Goal: Check status: Check status

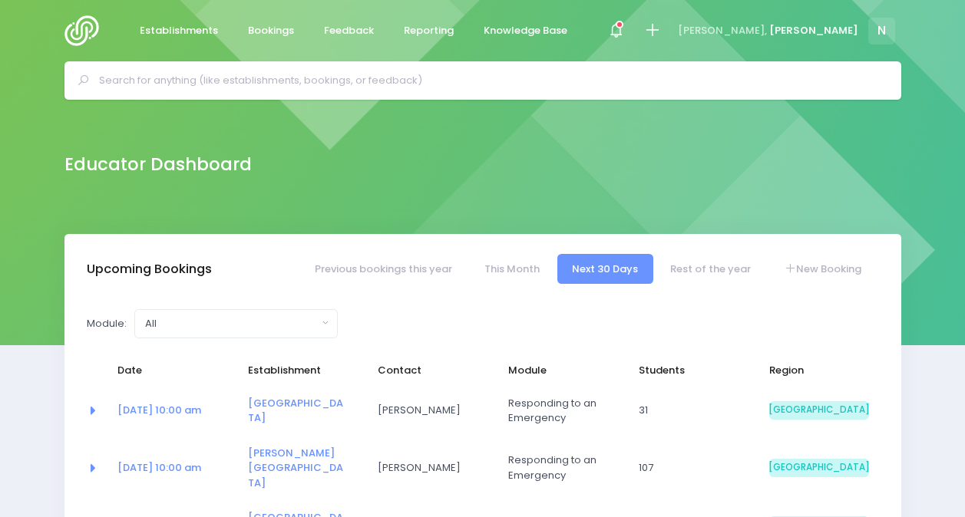
select select "5"
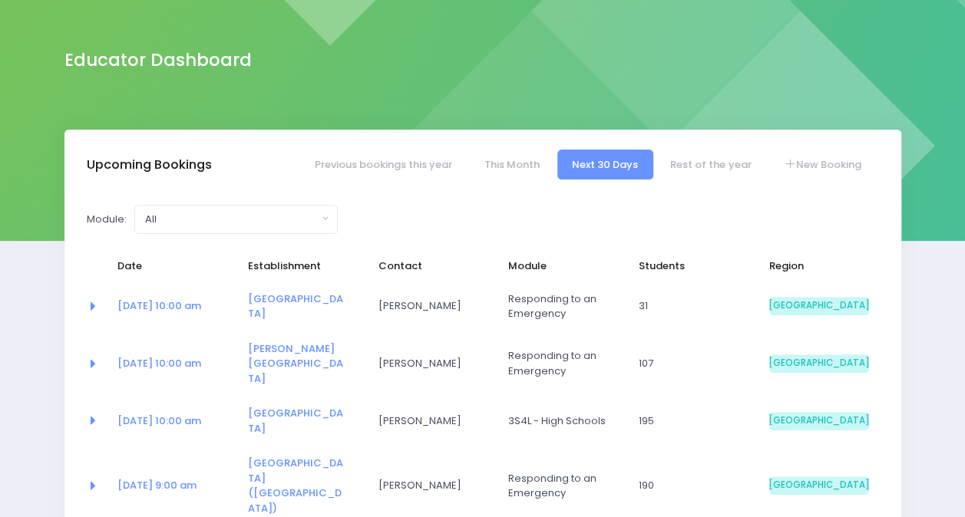
scroll to position [140, 0]
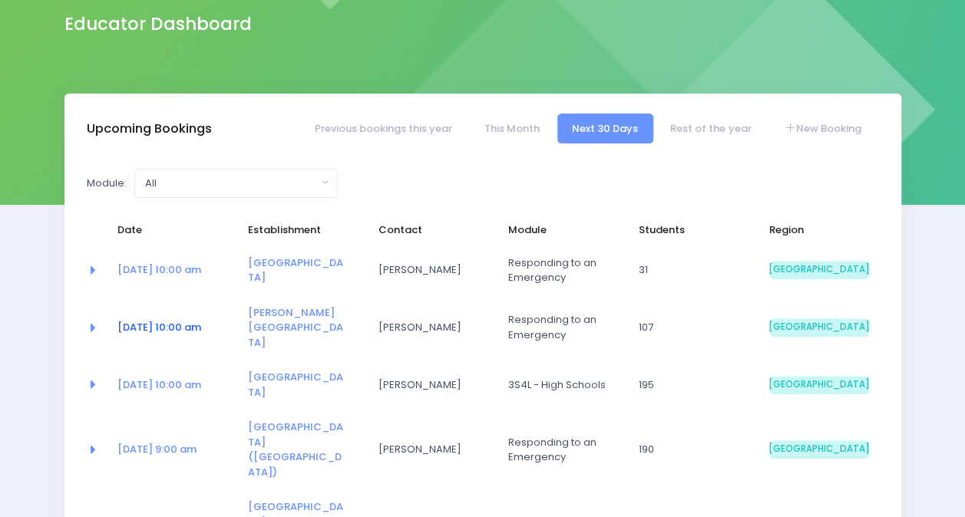
click at [186, 321] on link "[DATE] 10:00 am" at bounding box center [159, 327] width 84 height 15
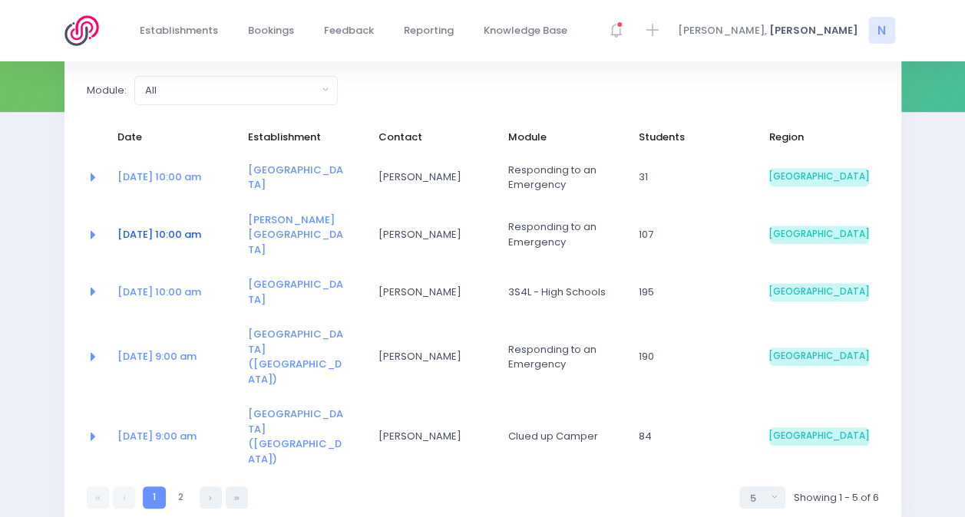
scroll to position [234, 0]
click at [210, 497] on icon at bounding box center [210, 497] width 3 height 0
select select "5"
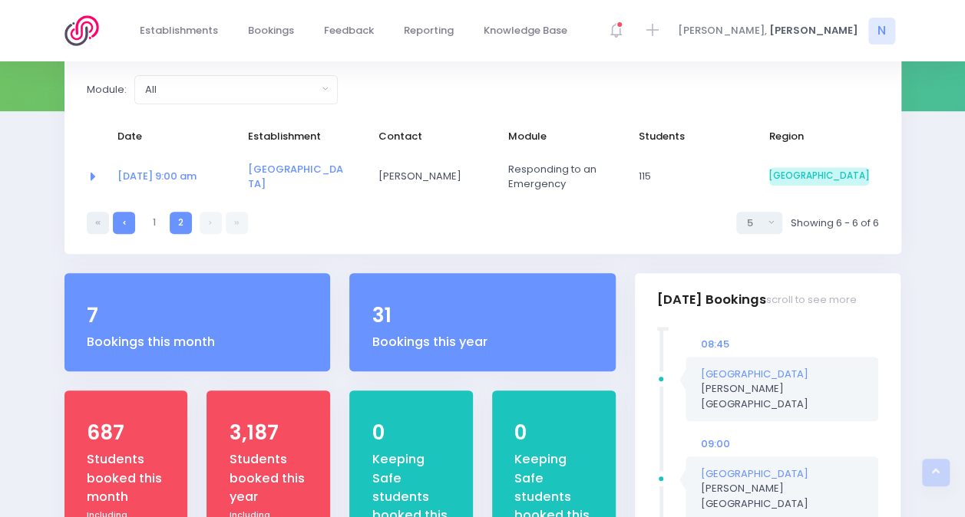
click at [125, 220] on link at bounding box center [124, 223] width 22 height 22
select select "5"
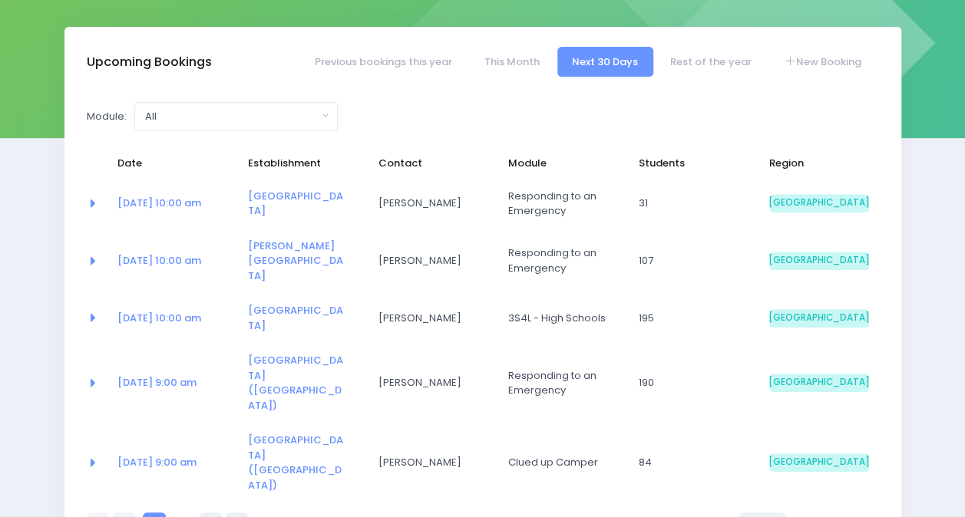
scroll to position [210, 0]
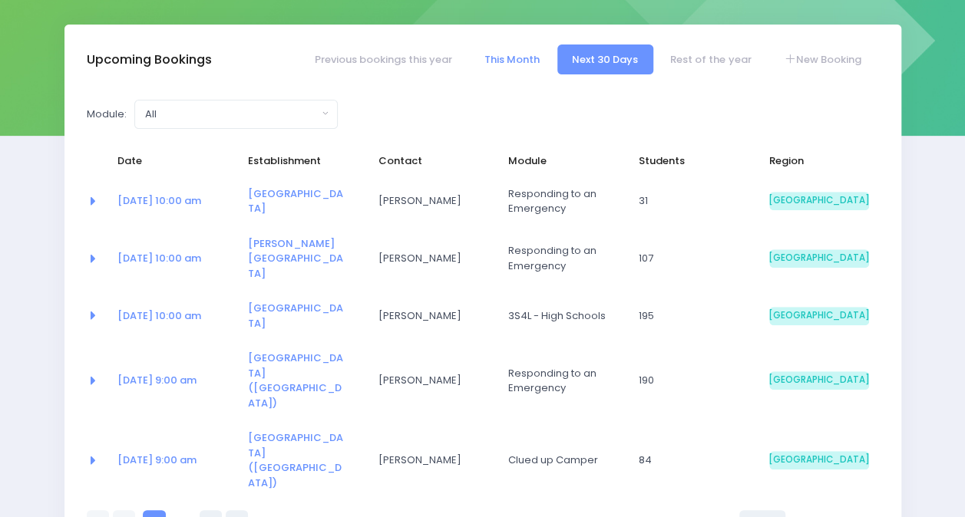
click at [525, 54] on link "This Month" at bounding box center [511, 60] width 85 height 30
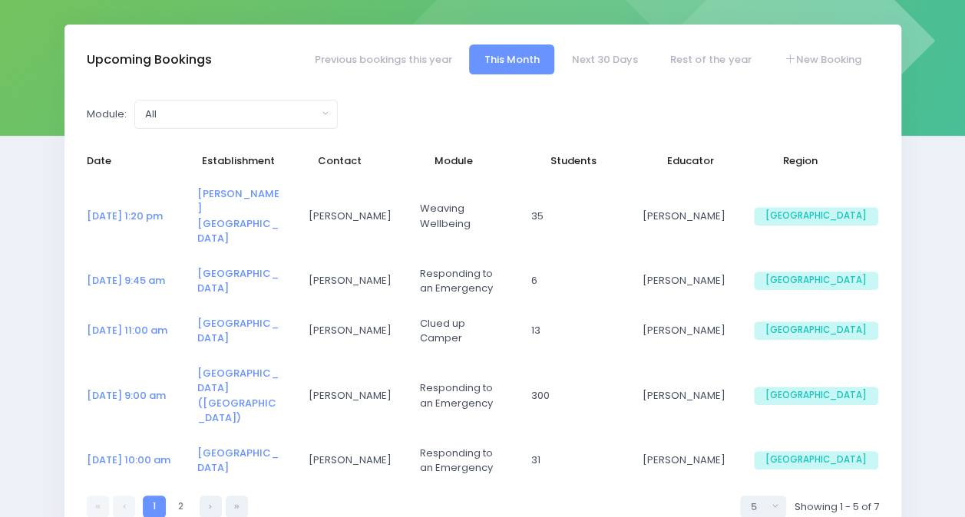
select select "5"
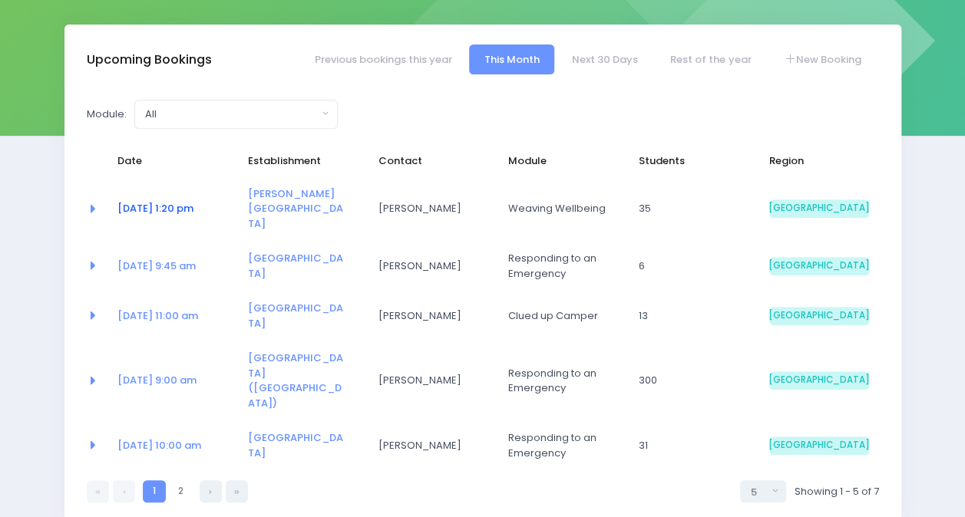
click at [193, 201] on link "[DATE] 1:20 pm" at bounding box center [155, 208] width 76 height 15
click at [210, 492] on icon at bounding box center [210, 492] width 3 height 0
select select "5"
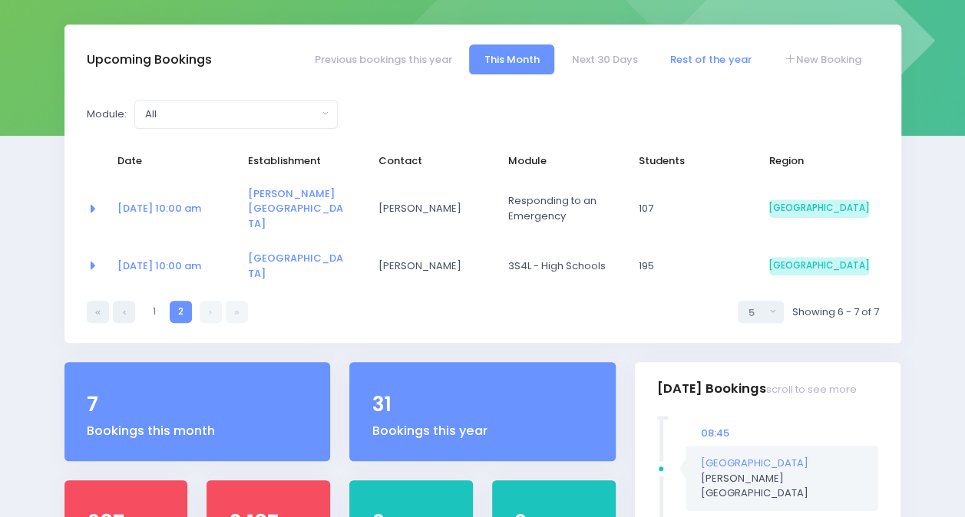
click at [713, 55] on link "Rest of the year" at bounding box center [711, 60] width 111 height 30
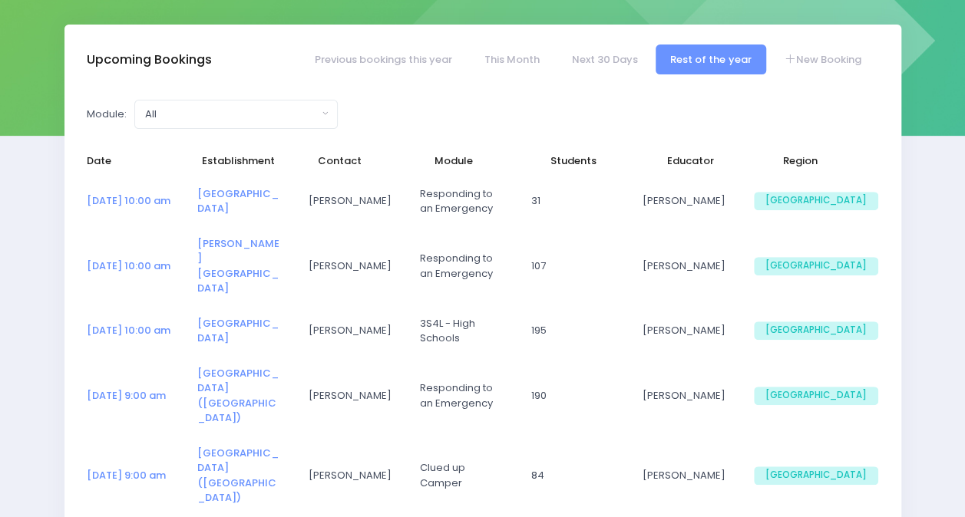
select select "5"
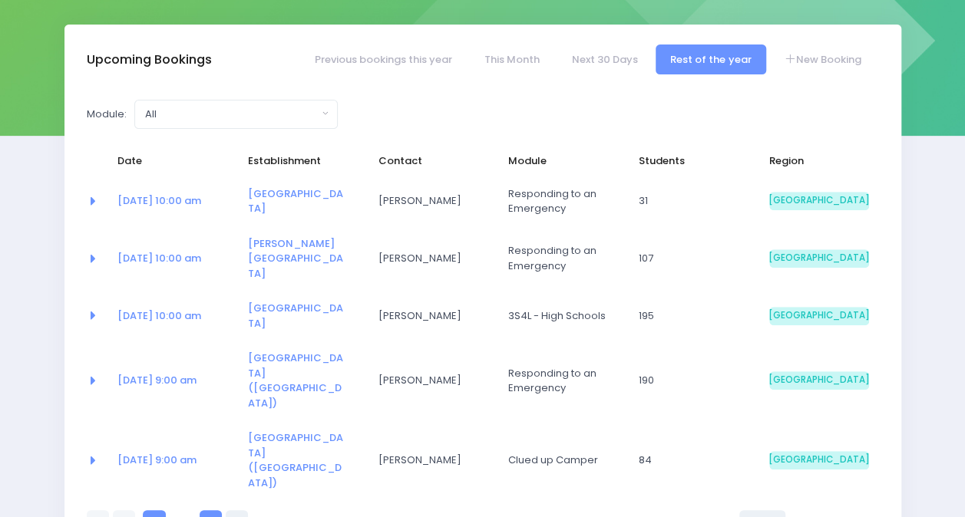
click at [210, 510] on link at bounding box center [211, 521] width 22 height 22
select select "5"
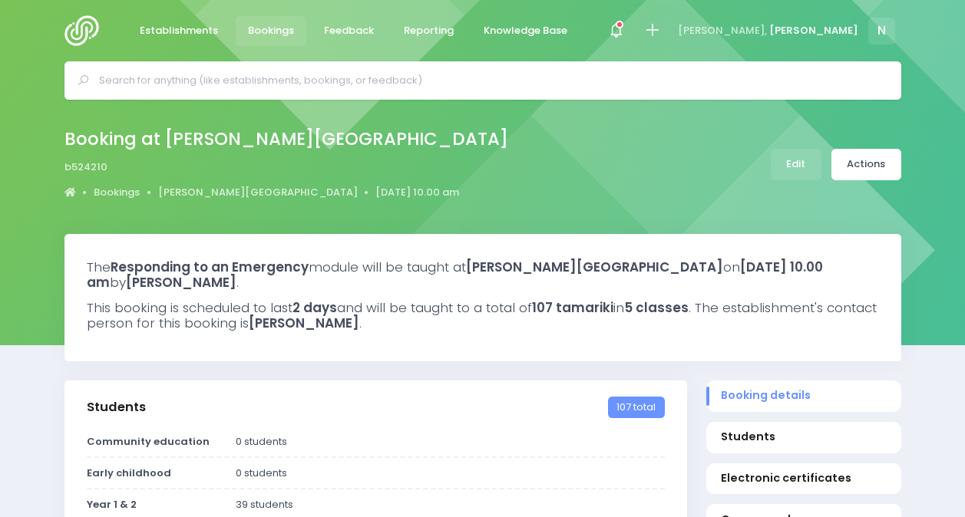
select select "5"
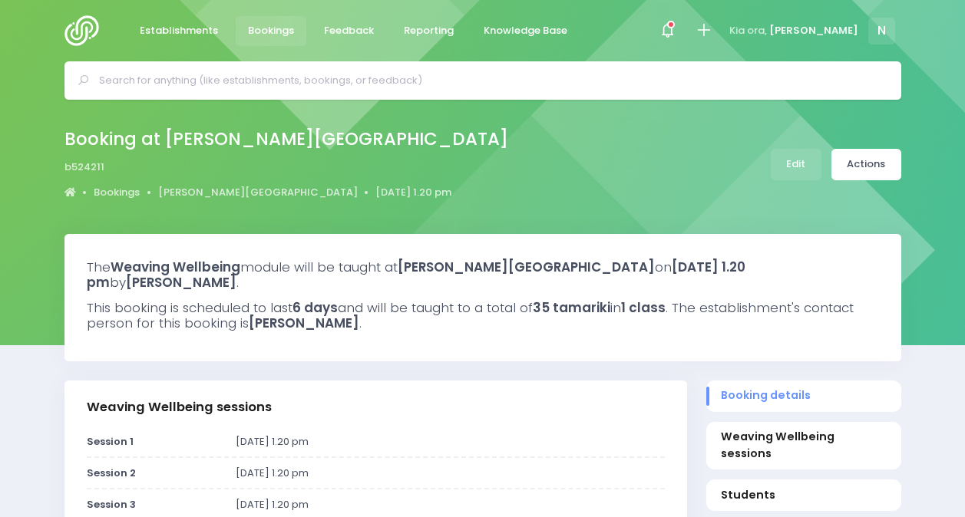
select select "5"
